Goal: Task Accomplishment & Management: Manage account settings

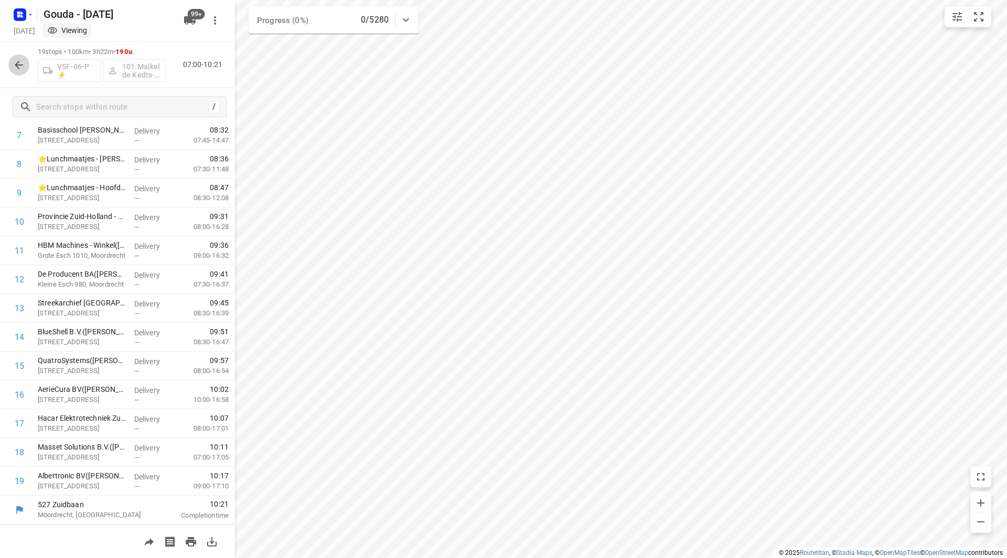
click at [20, 70] on icon "button" at bounding box center [19, 65] width 13 height 13
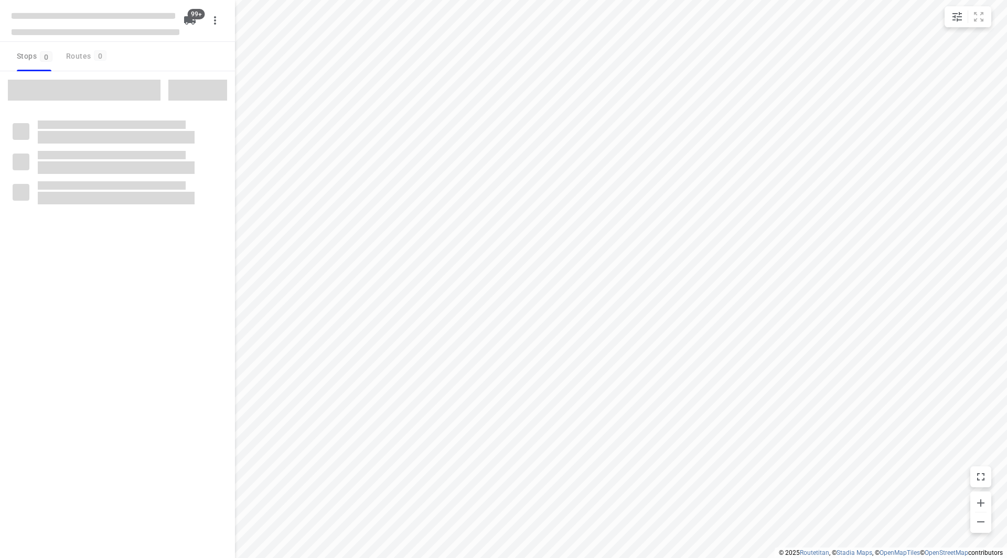
checkbox input "true"
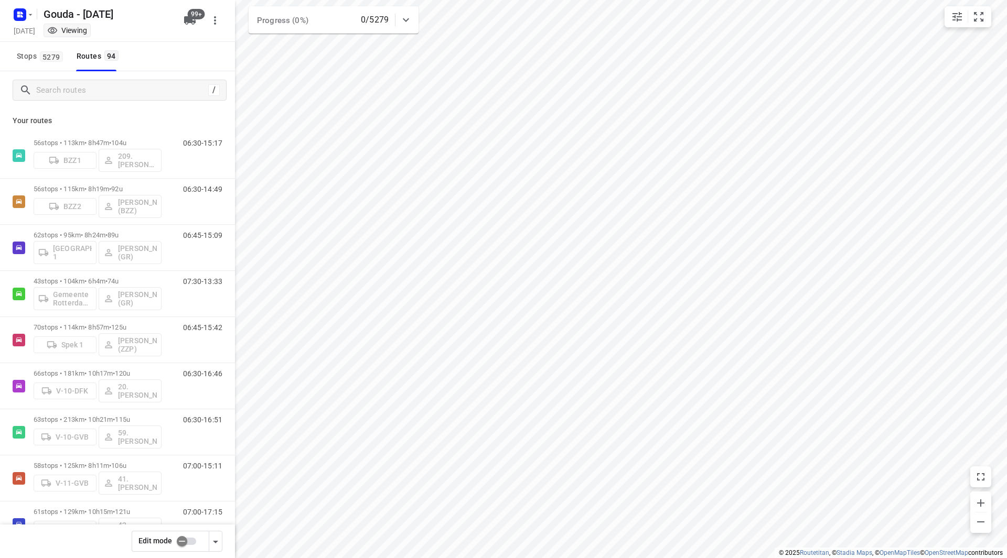
click at [186, 544] on input "checkbox" at bounding box center [182, 542] width 60 height 20
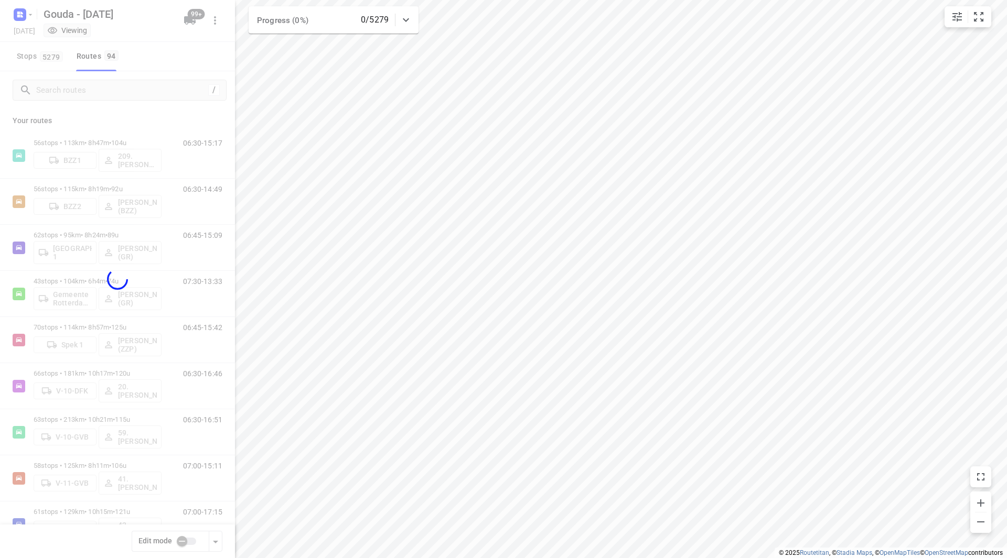
checkbox input "true"
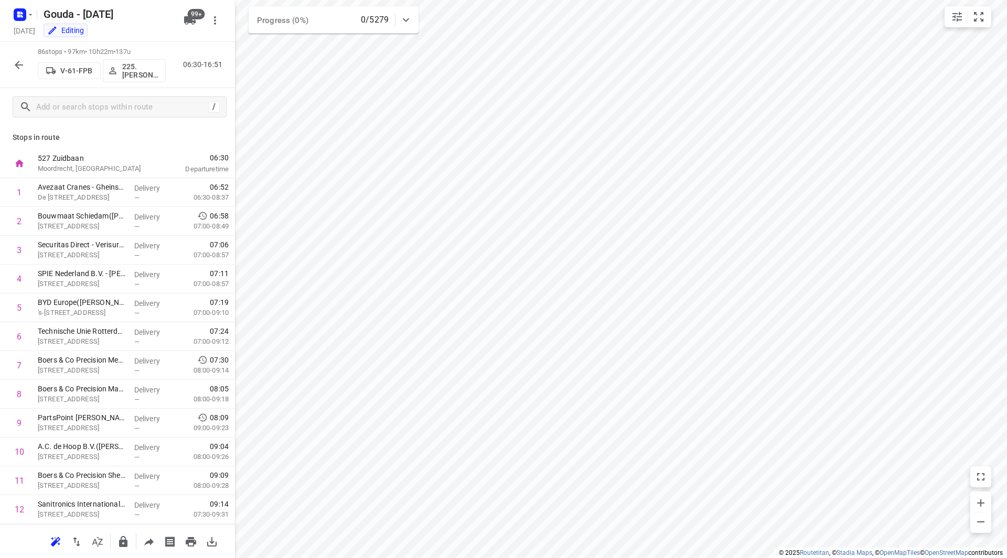
click at [140, 71] on p "225.Sam Rijkers (ZZP)" at bounding box center [141, 70] width 39 height 17
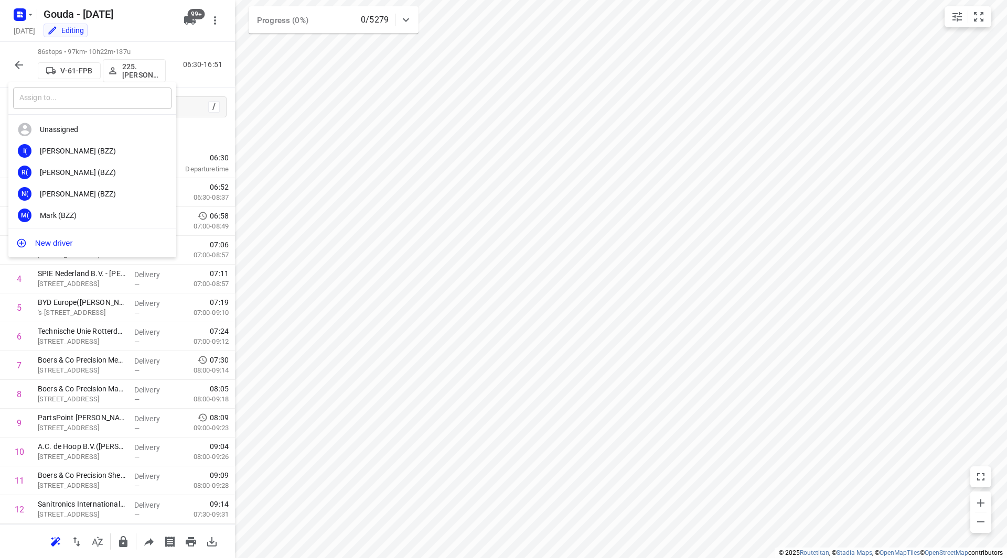
click at [107, 101] on input "text" at bounding box center [92, 98] width 158 height 21
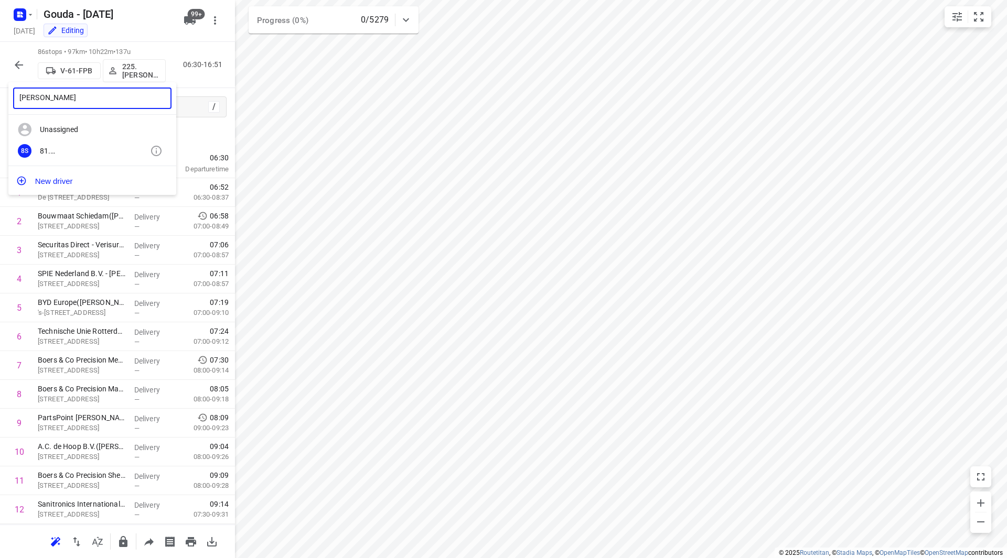
type input "sidney"
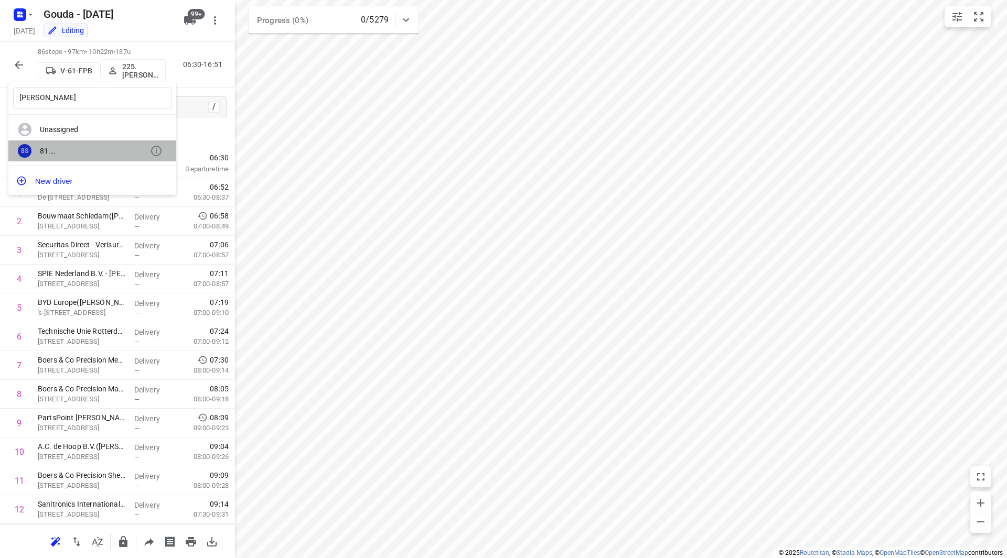
click at [90, 150] on div "81. Sidney Schoonderwoerd" at bounding box center [95, 151] width 110 height 8
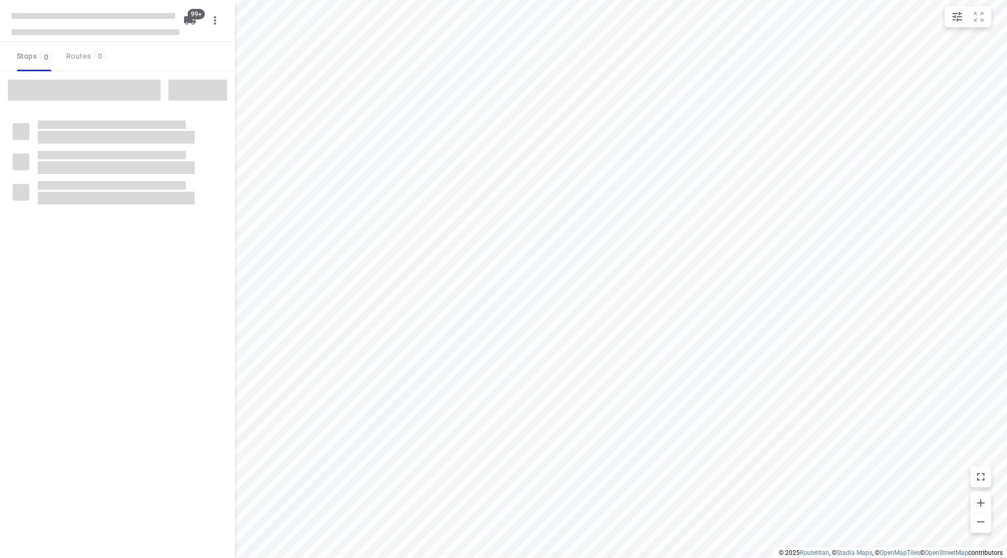
checkbox input "true"
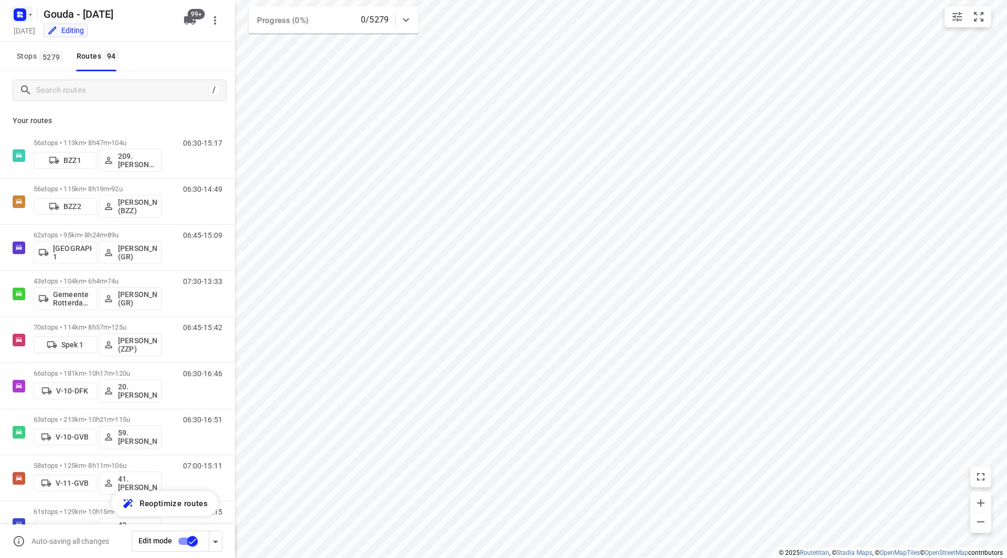
click at [29, 17] on icon "button" at bounding box center [30, 14] width 8 height 8
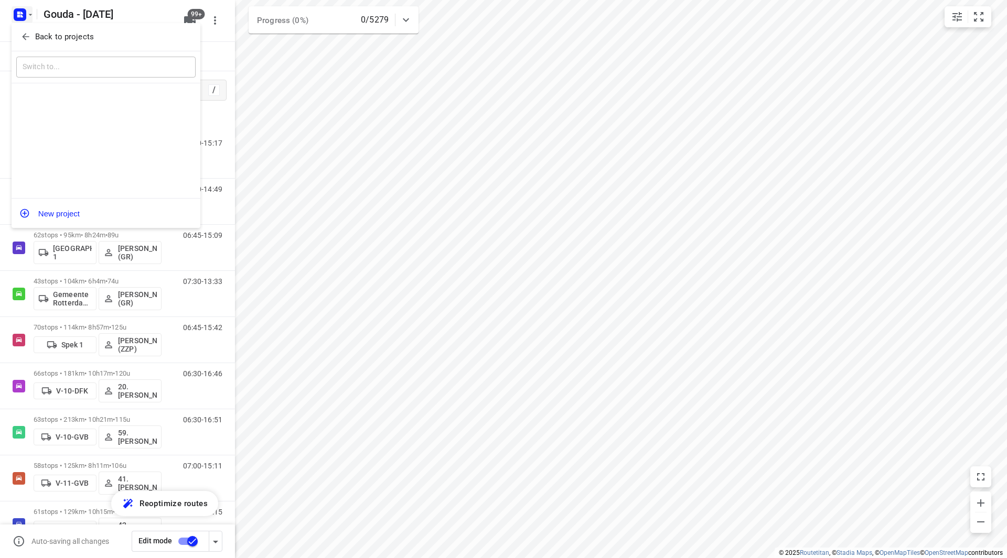
click at [31, 27] on div "Back to projects" at bounding box center [106, 37] width 189 height 28
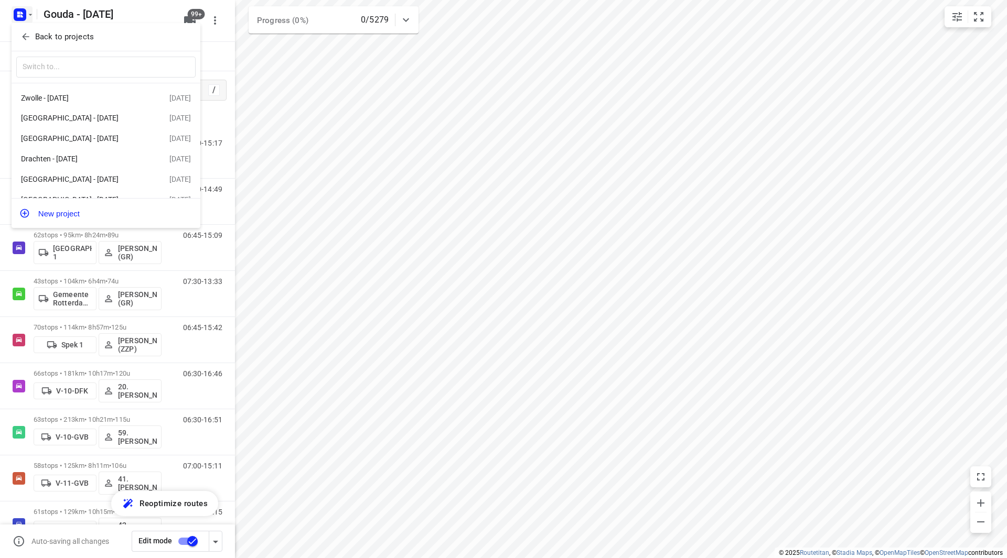
click at [34, 36] on span "Back to projects" at bounding box center [105, 37] width 171 height 12
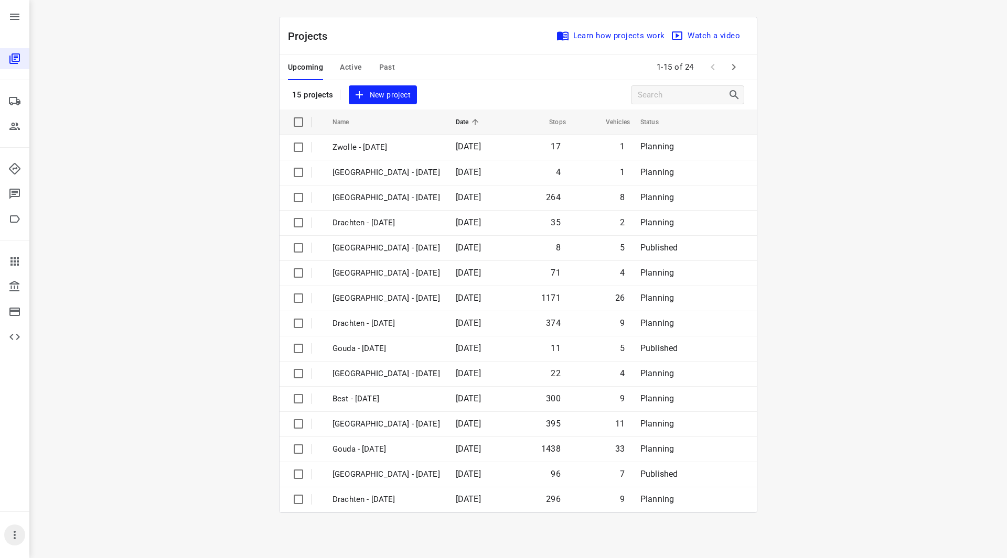
click at [20, 537] on icon "button" at bounding box center [14, 535] width 13 height 13
click at [16, 536] on div at bounding box center [503, 279] width 1007 height 558
click at [242, 339] on div "i © 2025 Routetitan , © Stadia Maps , © OpenMapTiles © OpenStreetMap contributo…" at bounding box center [517, 279] width 977 height 558
click at [411, 32] on div "Projects Learn how projects work Watch a video" at bounding box center [517, 36] width 477 height 38
